Goal: Information Seeking & Learning: Learn about a topic

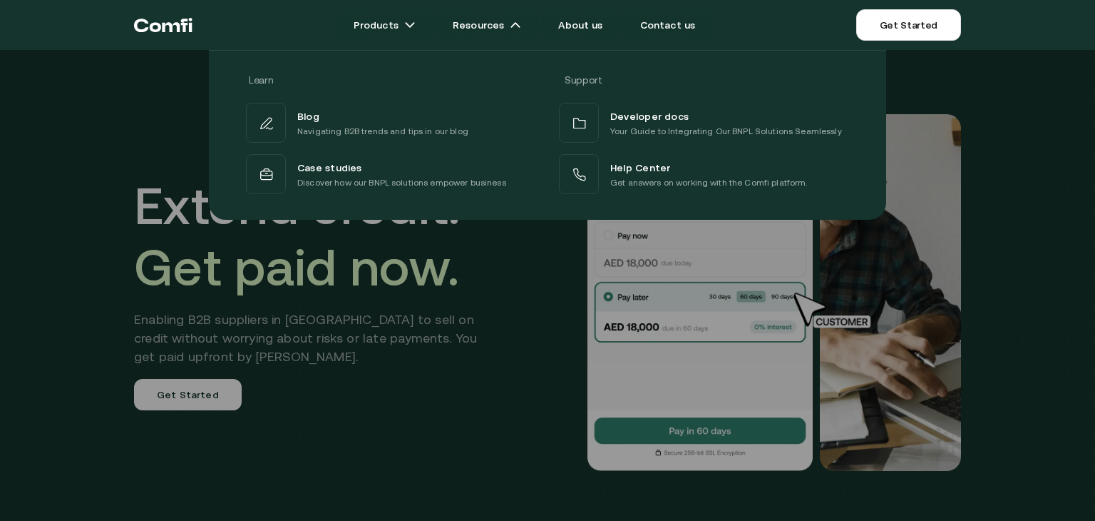
click at [278, 304] on div at bounding box center [547, 310] width 1095 height 521
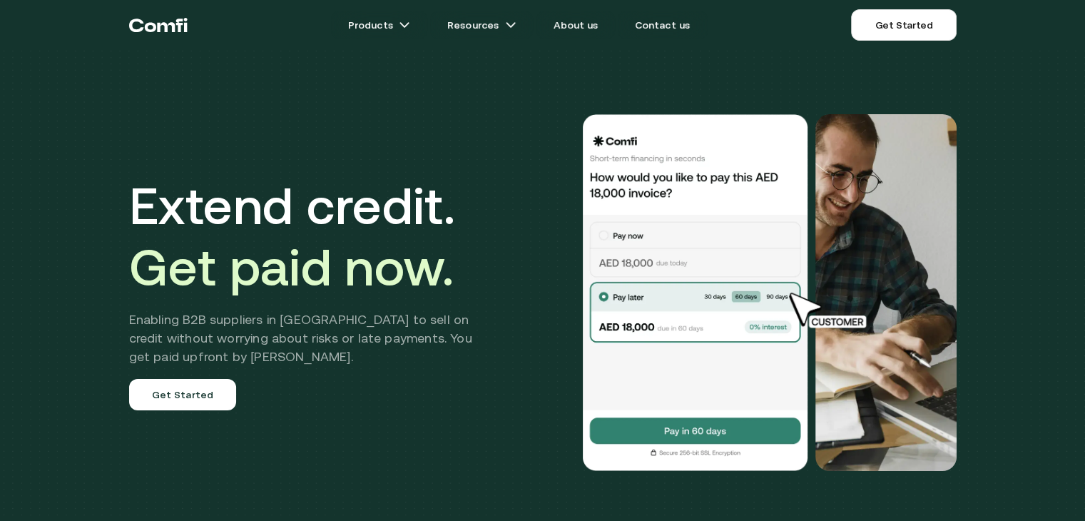
click at [278, 304] on div "Extend credit. Get paid now. Enabling B2B suppliers in [GEOGRAPHIC_DATA] to sel…" at bounding box center [311, 292] width 364 height 235
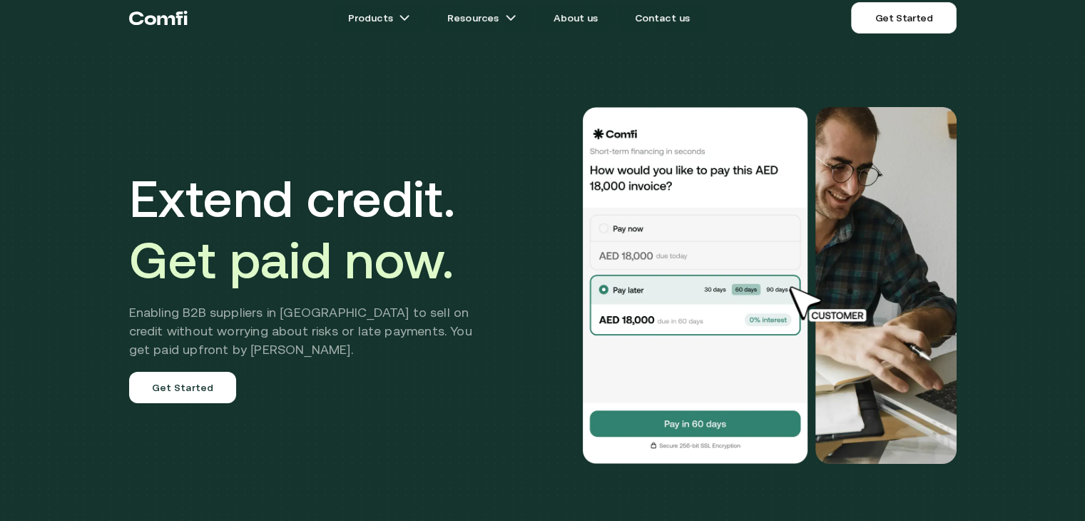
scroll to position [10, 0]
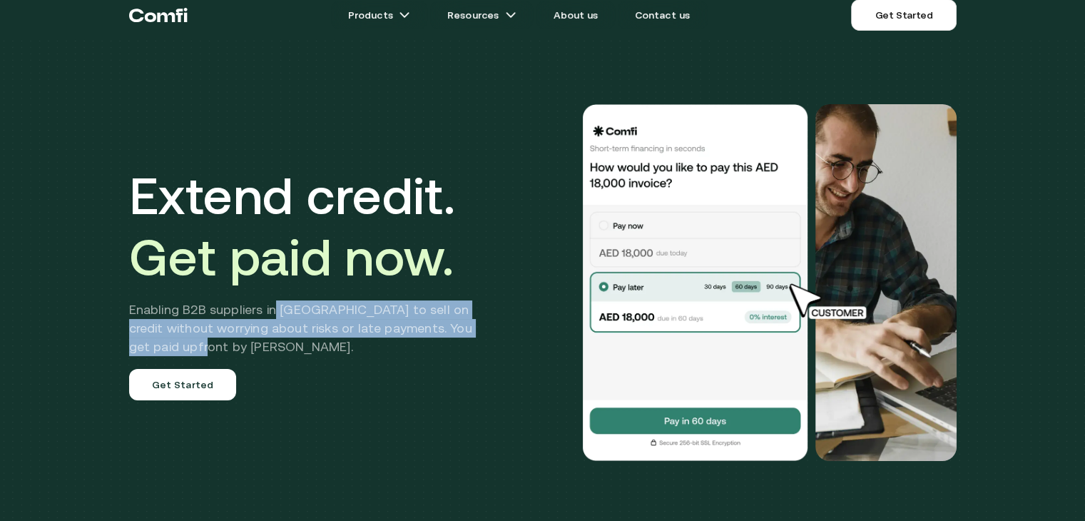
drag, startPoint x: 278, startPoint y: 304, endPoint x: 277, endPoint y: 342, distance: 37.8
click at [277, 342] on h2 "Enabling B2B suppliers in [GEOGRAPHIC_DATA] to sell on credit without worrying …" at bounding box center [311, 328] width 364 height 56
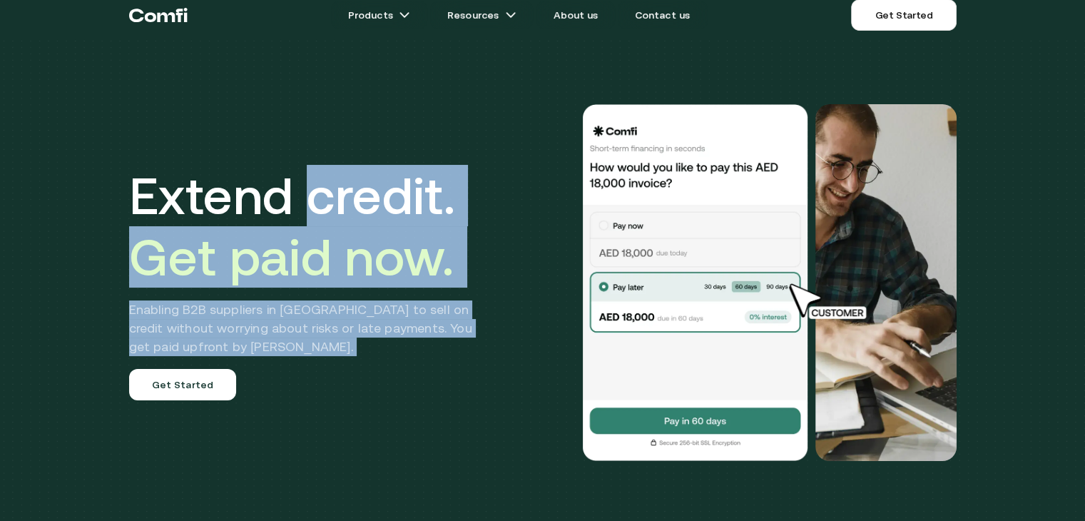
drag, startPoint x: 277, startPoint y: 342, endPoint x: 313, endPoint y: 155, distance: 191.0
click at [313, 155] on div "Extend credit. Get paid now. Enabling B2B suppliers in [GEOGRAPHIC_DATA] to sel…" at bounding box center [543, 282] width 856 height 471
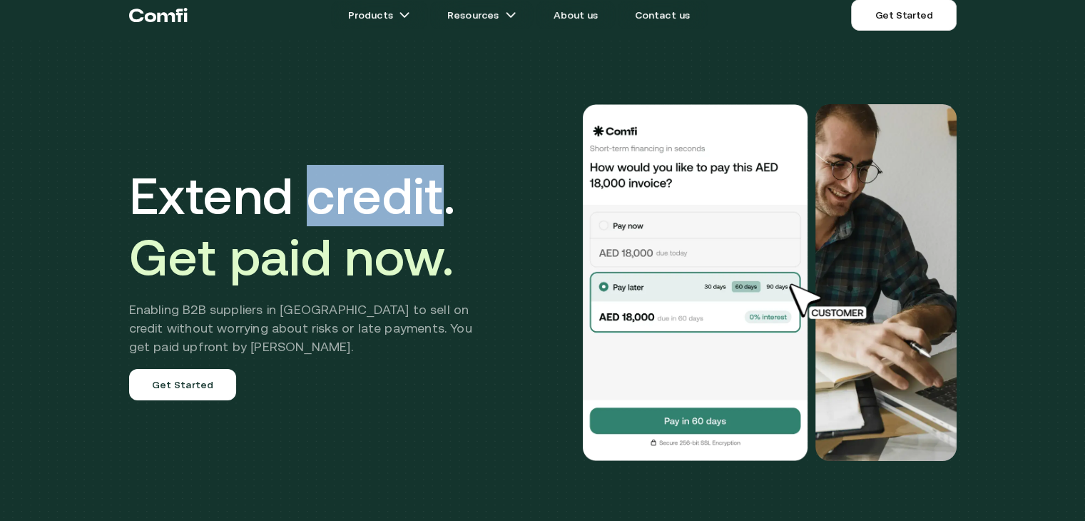
click at [313, 155] on div "Extend credit. Get paid now. Enabling B2B suppliers in [GEOGRAPHIC_DATA] to sel…" at bounding box center [543, 282] width 856 height 471
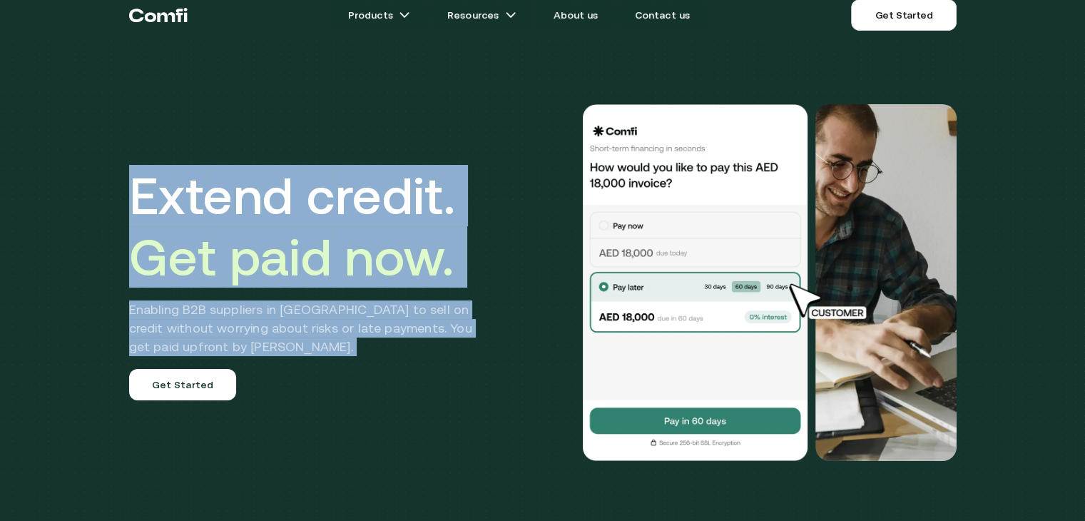
drag, startPoint x: 313, startPoint y: 155, endPoint x: 283, endPoint y: 320, distance: 168.1
click at [283, 320] on div "Extend credit. Get paid now. Enabling B2B suppliers in [GEOGRAPHIC_DATA] to sel…" at bounding box center [543, 282] width 856 height 471
click at [294, 323] on h2 "Enabling B2B suppliers in [GEOGRAPHIC_DATA] to sell on credit without worrying …" at bounding box center [311, 328] width 364 height 56
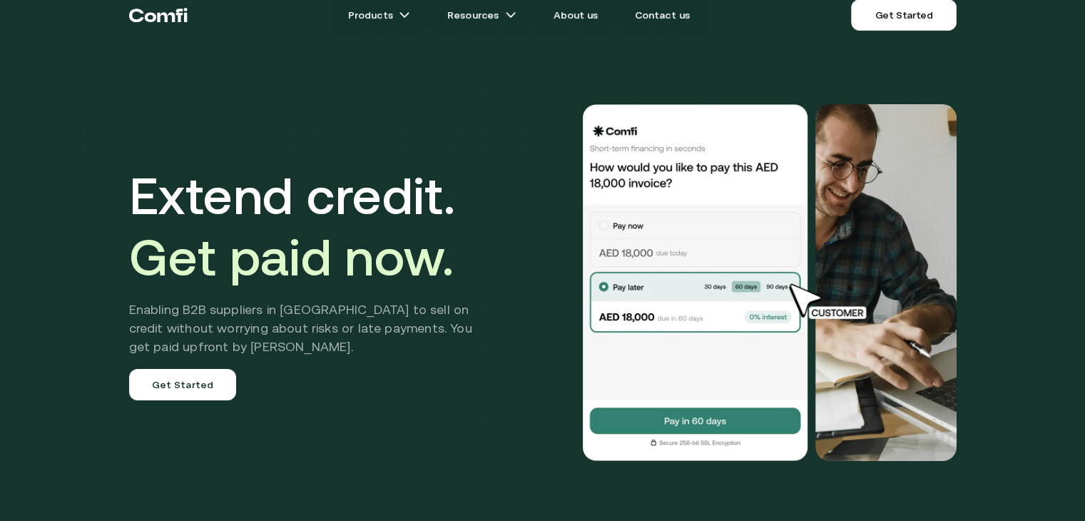
click at [194, 352] on h2 "Enabling B2B suppliers in [GEOGRAPHIC_DATA] to sell on credit without worrying …" at bounding box center [311, 328] width 364 height 56
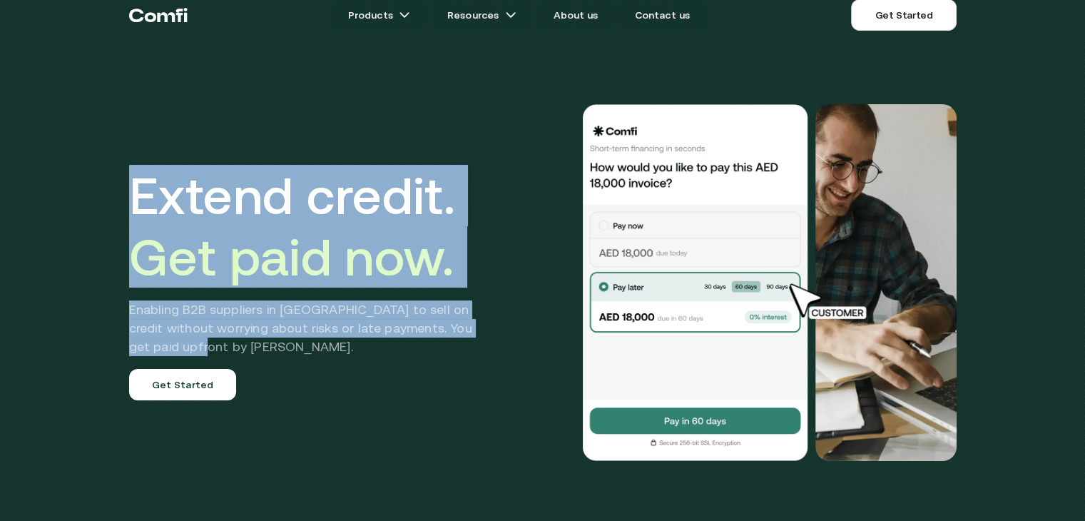
drag, startPoint x: 133, startPoint y: 189, endPoint x: 316, endPoint y: 341, distance: 237.5
click at [316, 341] on div "Extend credit. Get paid now. Enabling B2B suppliers in [GEOGRAPHIC_DATA] to sel…" at bounding box center [543, 282] width 856 height 471
click at [316, 341] on h2 "Enabling B2B suppliers in [GEOGRAPHIC_DATA] to sell on credit without worrying …" at bounding box center [311, 328] width 364 height 56
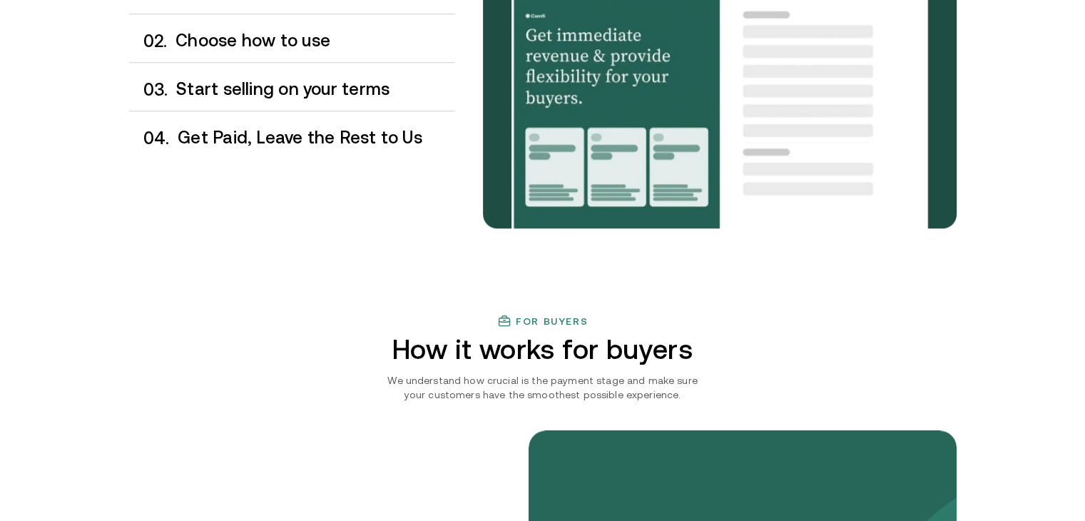
scroll to position [1408, 0]
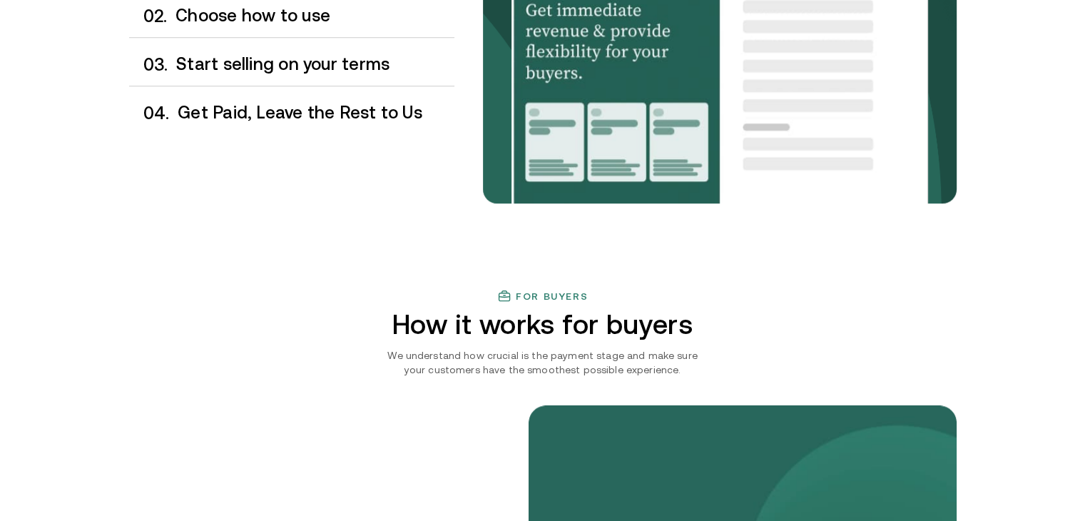
click at [293, 106] on h3 "Get Paid, Leave the Rest to Us" at bounding box center [316, 112] width 276 height 19
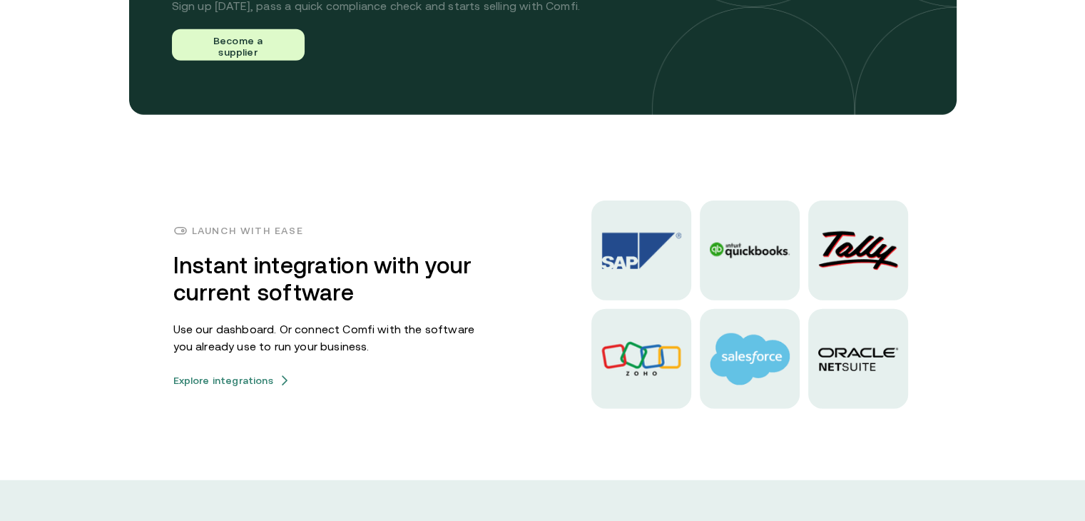
scroll to position [3478, 0]
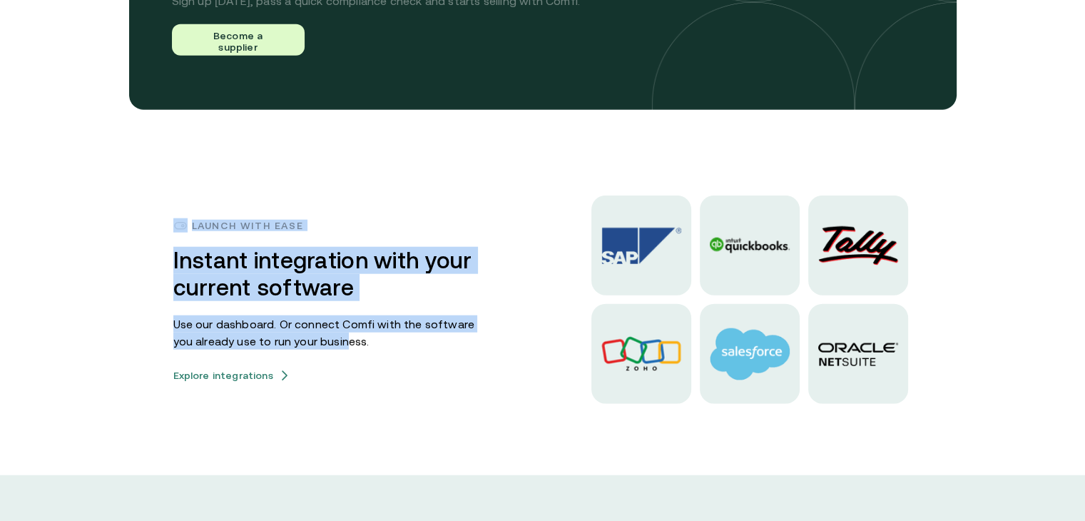
drag, startPoint x: 330, startPoint y: 375, endPoint x: 121, endPoint y: 217, distance: 261.7
click at [121, 217] on div "Launch with ease Instant integration with your current software Use our dashboa…" at bounding box center [543, 299] width 856 height 208
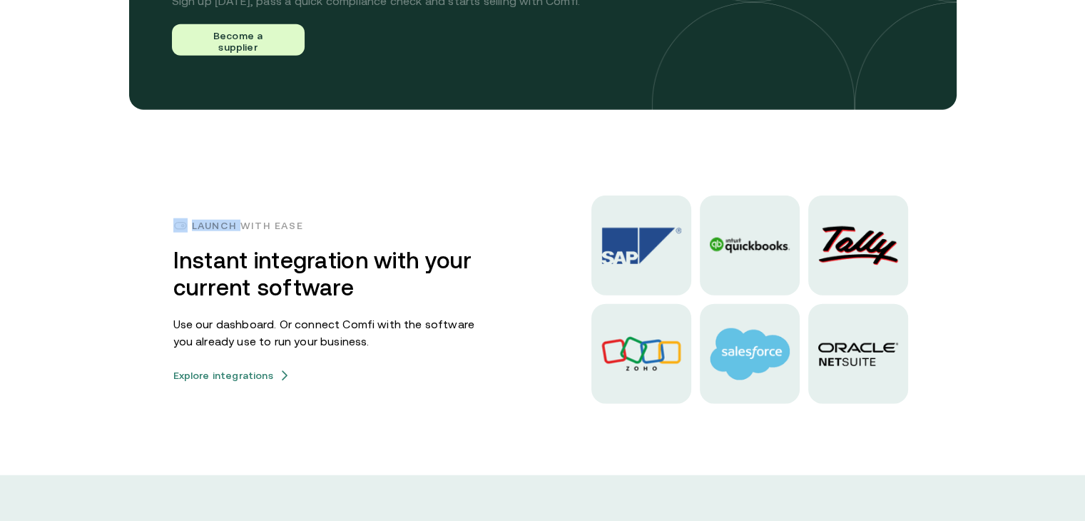
click at [121, 217] on div "Launch with ease Instant integration with your current software Use our dashboa…" at bounding box center [543, 299] width 856 height 208
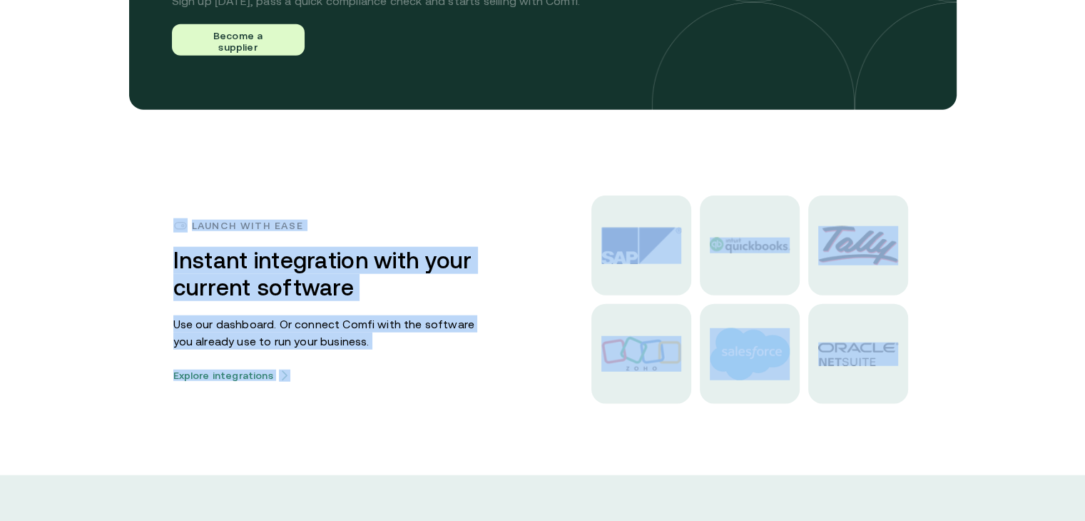
drag, startPoint x: 379, startPoint y: 417, endPoint x: 188, endPoint y: 184, distance: 301.0
click at [188, 200] on div "Launch with ease Instant integration with your current software Use our dashboa…" at bounding box center [543, 299] width 856 height 208
